Goal: Information Seeking & Learning: Learn about a topic

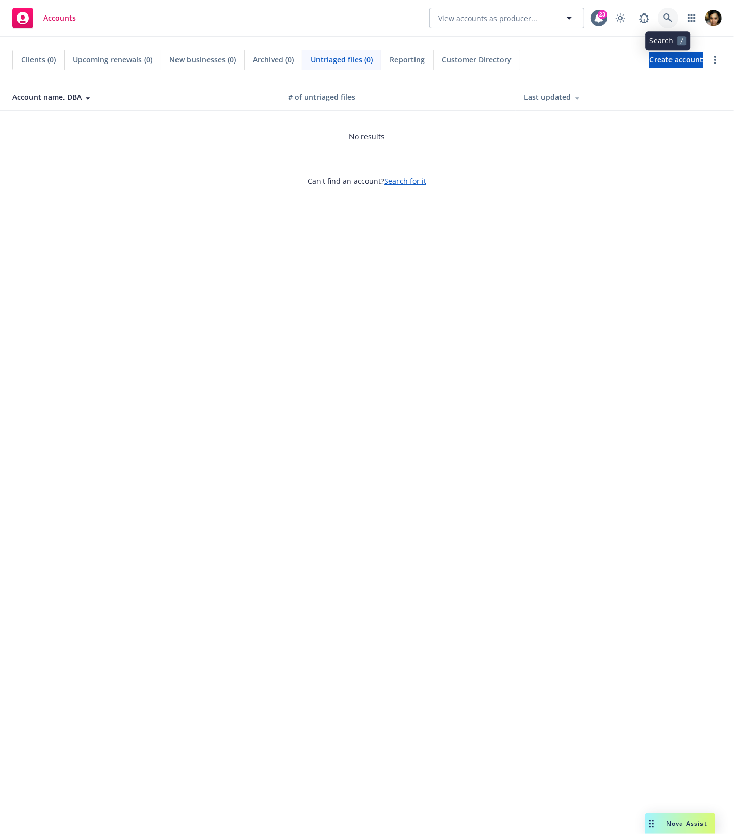
click at [672, 17] on icon at bounding box center [667, 17] width 9 height 9
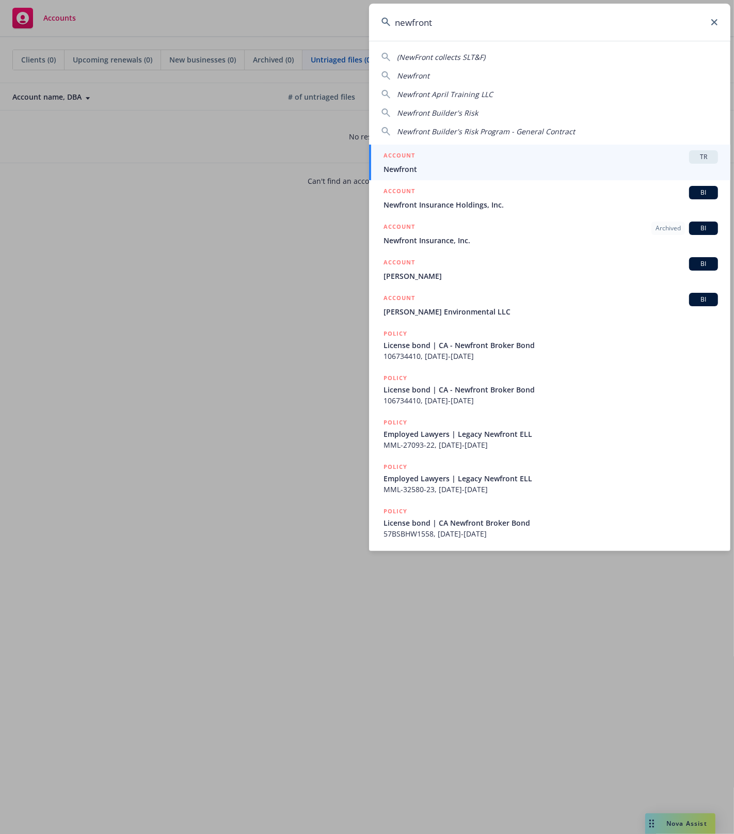
type input "newfront"
click at [477, 161] on div "ACCOUNT TR" at bounding box center [551, 156] width 335 height 13
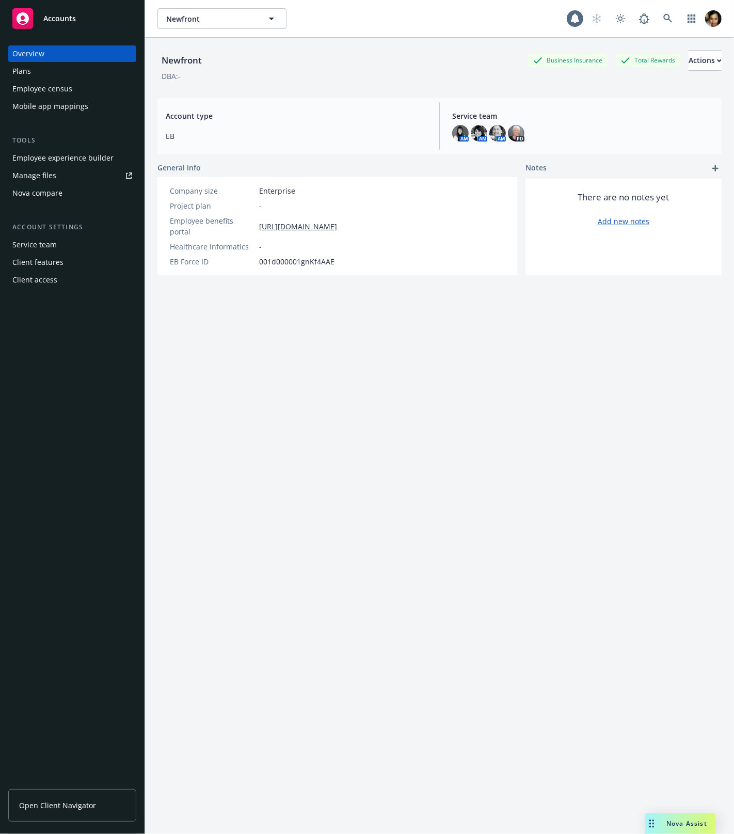
click at [47, 811] on link "Open Client Navigator" at bounding box center [72, 805] width 128 height 33
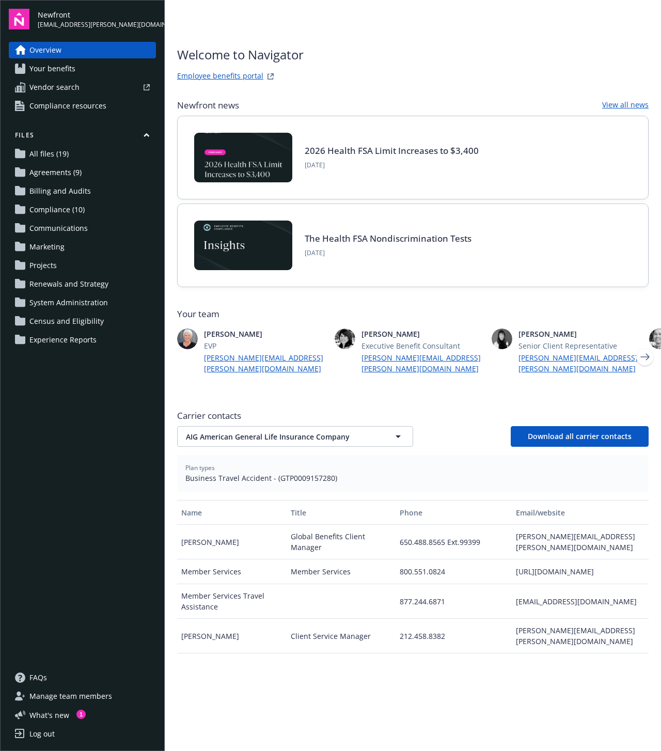
click at [83, 73] on link "Your benefits" at bounding box center [82, 68] width 147 height 17
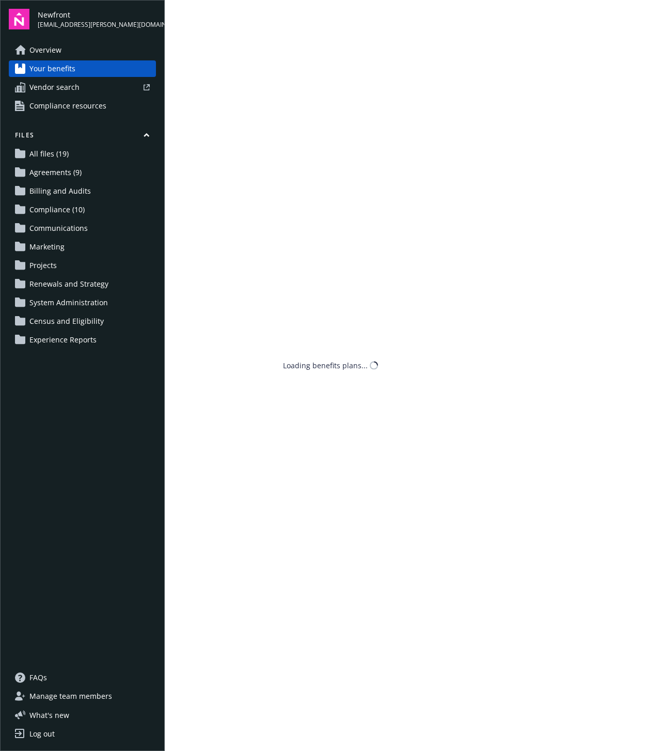
click at [85, 85] on div at bounding box center [117, 87] width 66 height 6
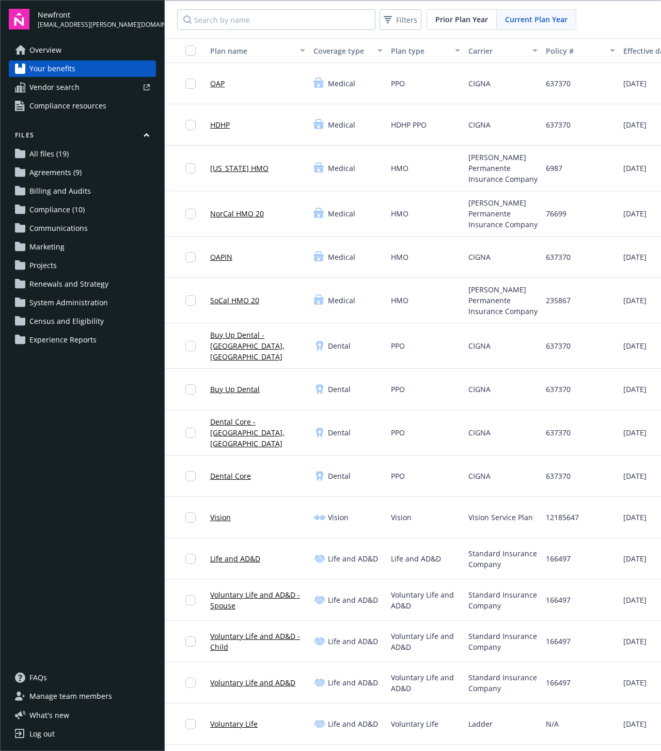
click at [64, 99] on span "Compliance resources" at bounding box center [67, 106] width 77 height 17
